Goal: Communication & Community: Answer question/provide support

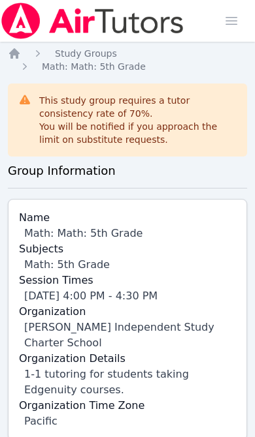
click at [229, 26] on span "button" at bounding box center [231, 21] width 29 height 29
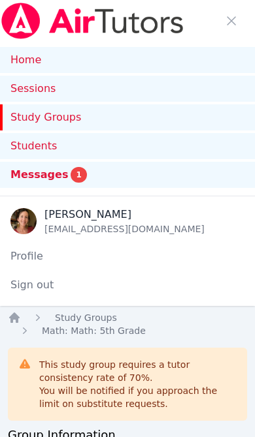
click at [44, 91] on link "Sessions" at bounding box center [127, 89] width 255 height 26
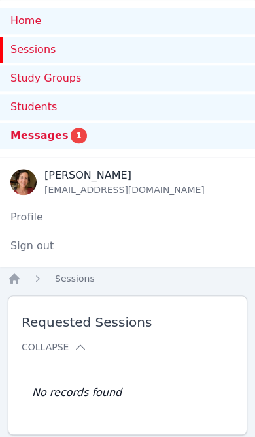
scroll to position [39, 0]
click at [38, 139] on span "Messages" at bounding box center [38, 136] width 57 height 16
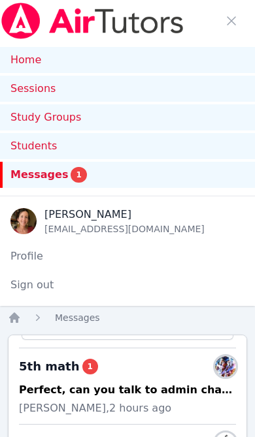
scroll to position [76, 0]
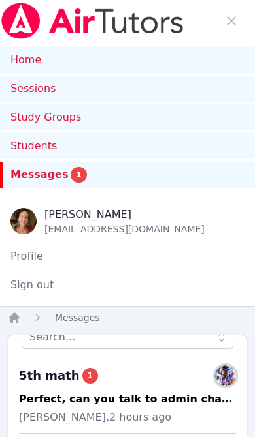
click at [159, 405] on div "Perfect, can you talk to admin changing my other tutor with you. Also, I get 2 …" at bounding box center [127, 400] width 217 height 16
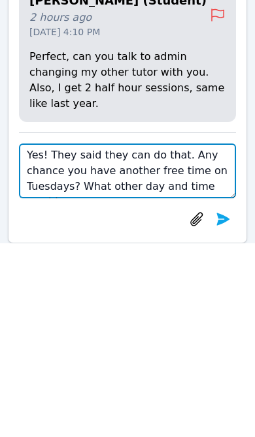
scroll to position [10, 0]
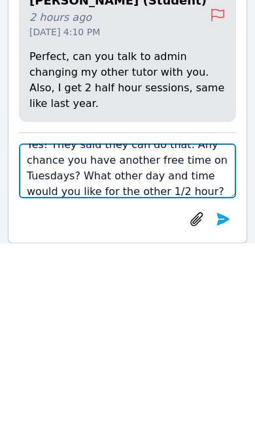
type textarea "Yes! They said they can do that. Any chance you have another free time on Tuesd…"
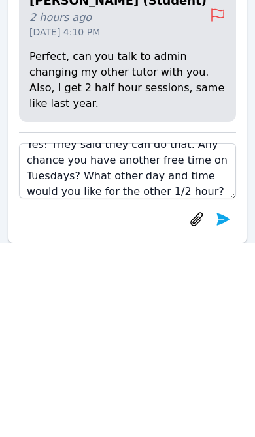
click at [232, 400] on button "submit" at bounding box center [223, 413] width 26 height 26
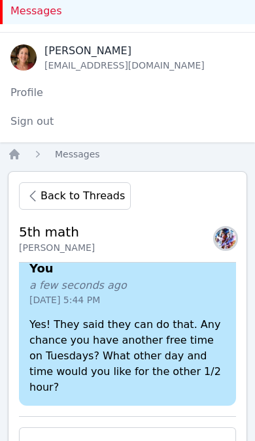
scroll to position [250, 0]
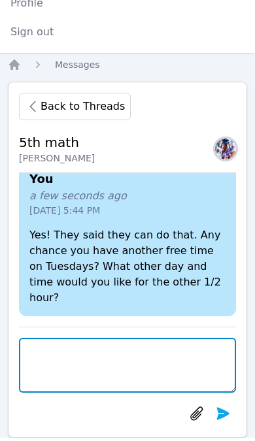
click at [162, 370] on textarea at bounding box center [127, 368] width 217 height 55
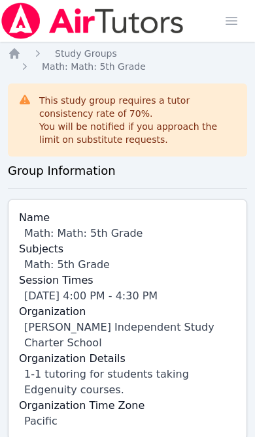
click at [232, 16] on span "button" at bounding box center [231, 21] width 29 height 29
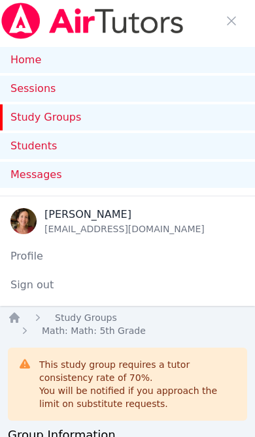
click at [138, 174] on div "Messages" at bounding box center [127, 175] width 234 height 16
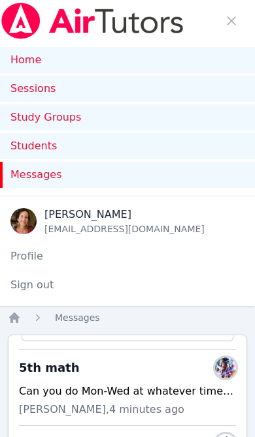
scroll to position [82, 0]
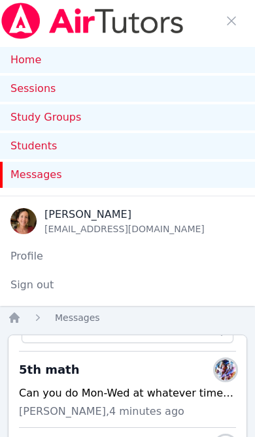
click at [181, 406] on span "Abdur Raheem Khan, 4 minutes ago" at bounding box center [101, 412] width 165 height 16
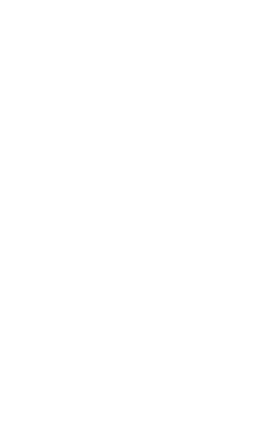
scroll to position [250, 0]
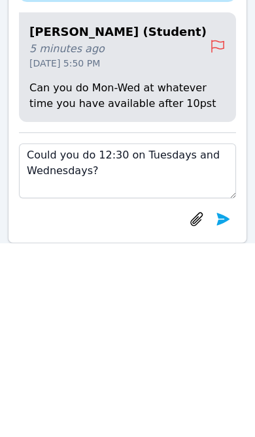
click at [116, 337] on textarea "Could you do 12:30 on Tuesdays and Wednesdays?" at bounding box center [127, 364] width 217 height 55
click at [212, 337] on textarea "Could you do 12:30 on Tuesdays and Wednesdays?" at bounding box center [127, 364] width 217 height 55
click at [119, 337] on textarea "Could you do 12:30 on Tuesdays and Wednesdays?" at bounding box center [127, 364] width 217 height 55
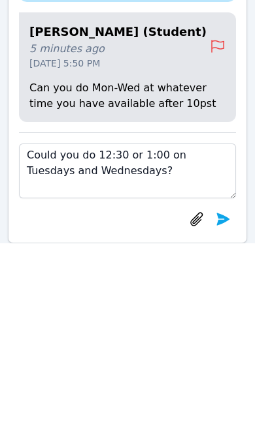
click at [23, 337] on textarea "Could you do 12:30 or 1:00 on Tuesdays and Wednesdays?" at bounding box center [127, 364] width 217 height 55
type textarea "Great! Could you do 12:30 or 1:00 on Tuesdays and Wednesdays?"
click at [228, 405] on icon "submit" at bounding box center [223, 413] width 16 height 16
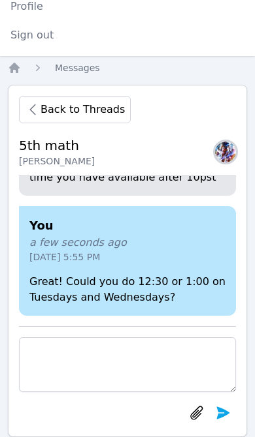
scroll to position [0, 0]
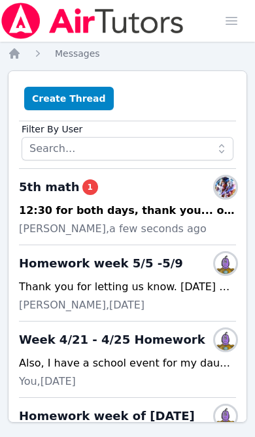
click at [157, 214] on div "12:30 for both days, thank you... oh and can you give my mom a text message so …" at bounding box center [127, 211] width 217 height 16
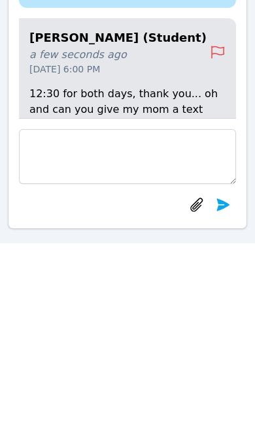
scroll to position [-59, 0]
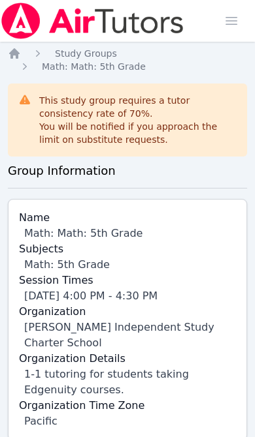
click at [232, 22] on span "button" at bounding box center [231, 21] width 29 height 29
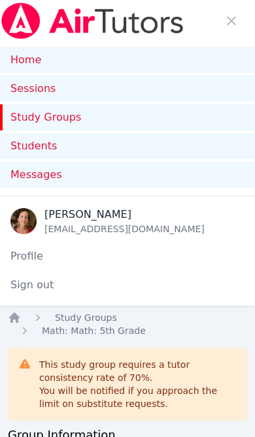
click at [85, 175] on div "Messages" at bounding box center [127, 175] width 234 height 16
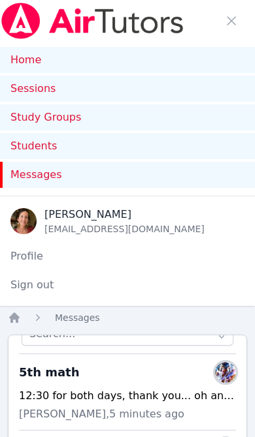
scroll to position [80, 0]
click at [174, 403] on div "12:30 for both days, thank you... oh and can you give my mom a text message so …" at bounding box center [127, 396] width 217 height 16
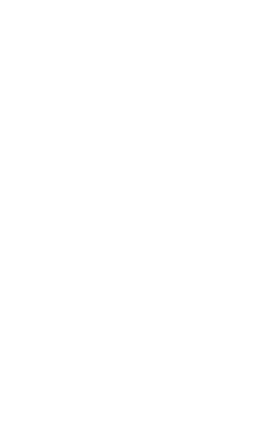
scroll to position [250, 0]
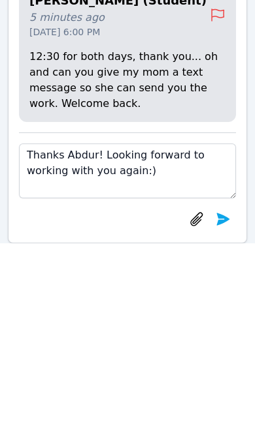
click at [93, 337] on textarea "Thanks Abdur! Looking forward to working with you again:)" at bounding box center [127, 364] width 217 height 55
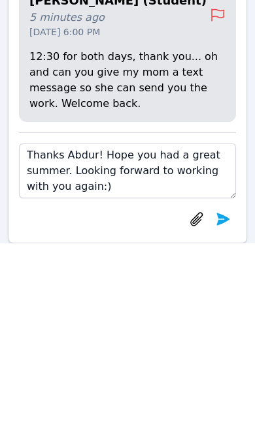
type textarea "Thanks Abdur! Hope you had a great summer. Looking forward to working with you …"
click at [228, 405] on icon "submit" at bounding box center [223, 413] width 16 height 16
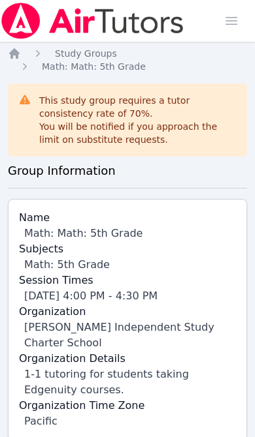
click at [233, 20] on span "button" at bounding box center [231, 21] width 29 height 29
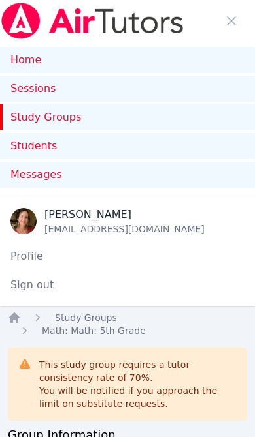
click at [32, 60] on link "Home" at bounding box center [127, 60] width 255 height 26
